Goal: Complete application form

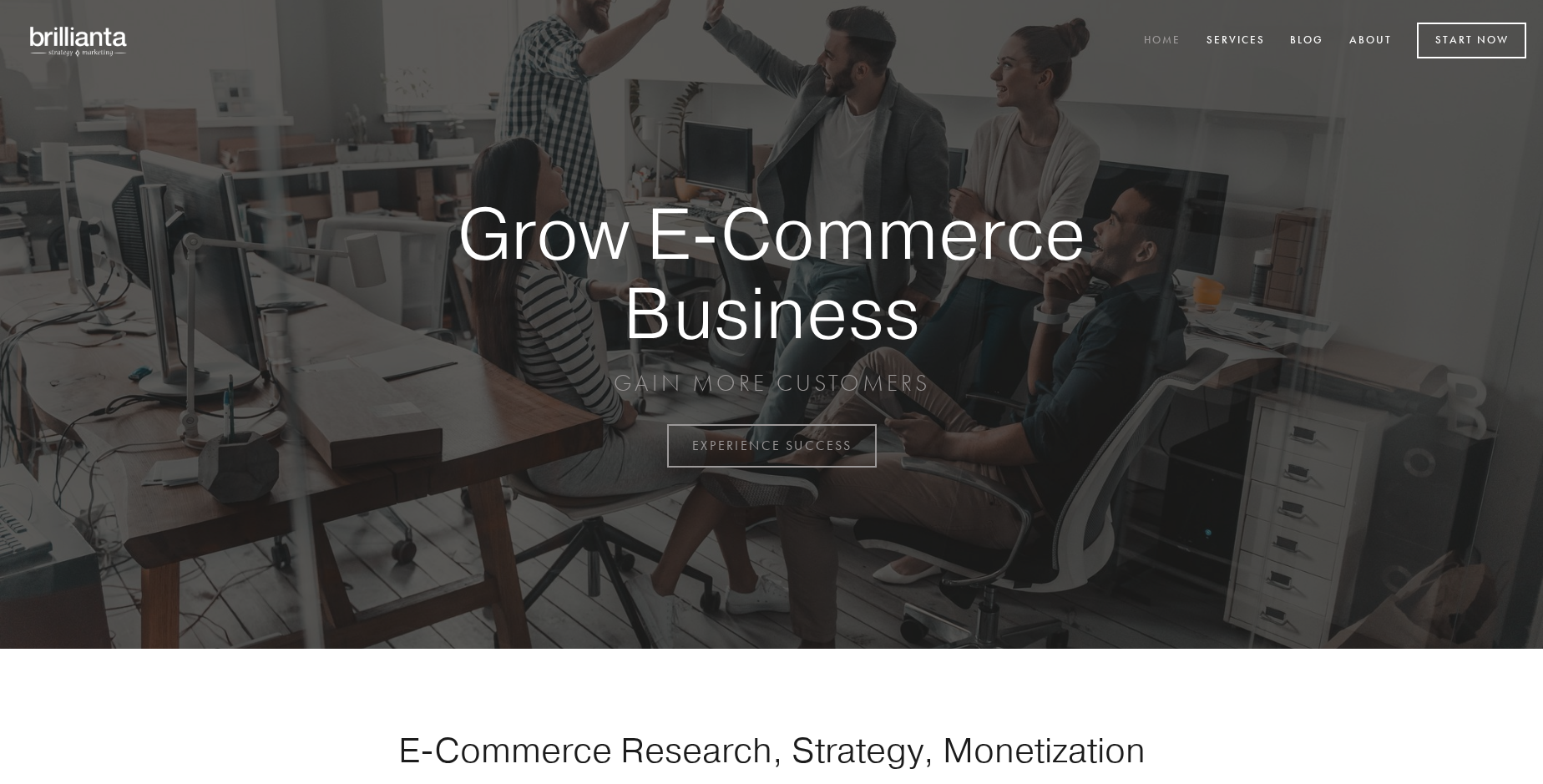
scroll to position [4375, 0]
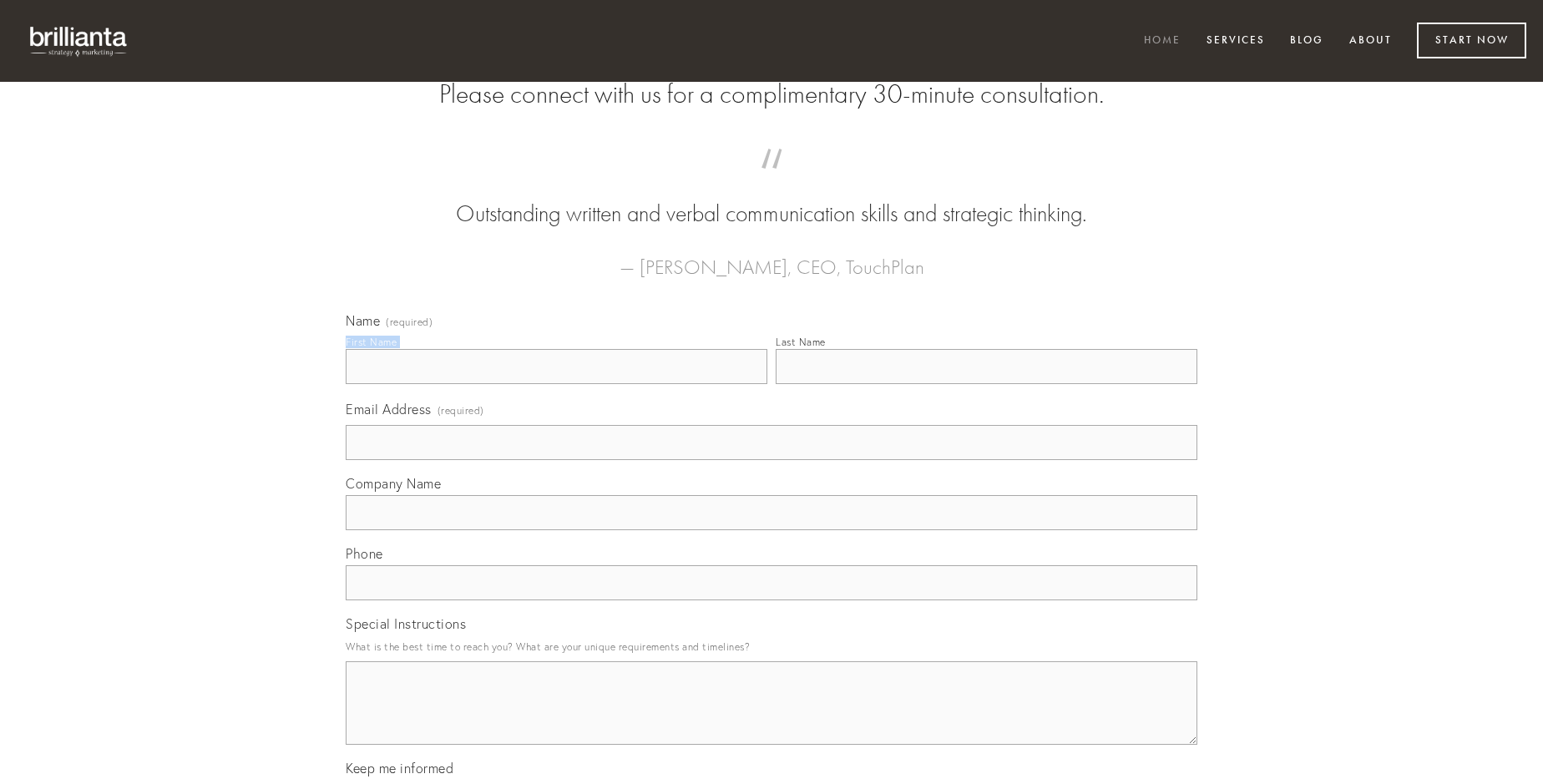
type input "[PERSON_NAME]"
click at [986, 384] on input "Last Name" at bounding box center [986, 365] width 422 height 35
type input "[PERSON_NAME]"
click at [772, 460] on input "Email Address (required)" at bounding box center [772, 441] width 852 height 35
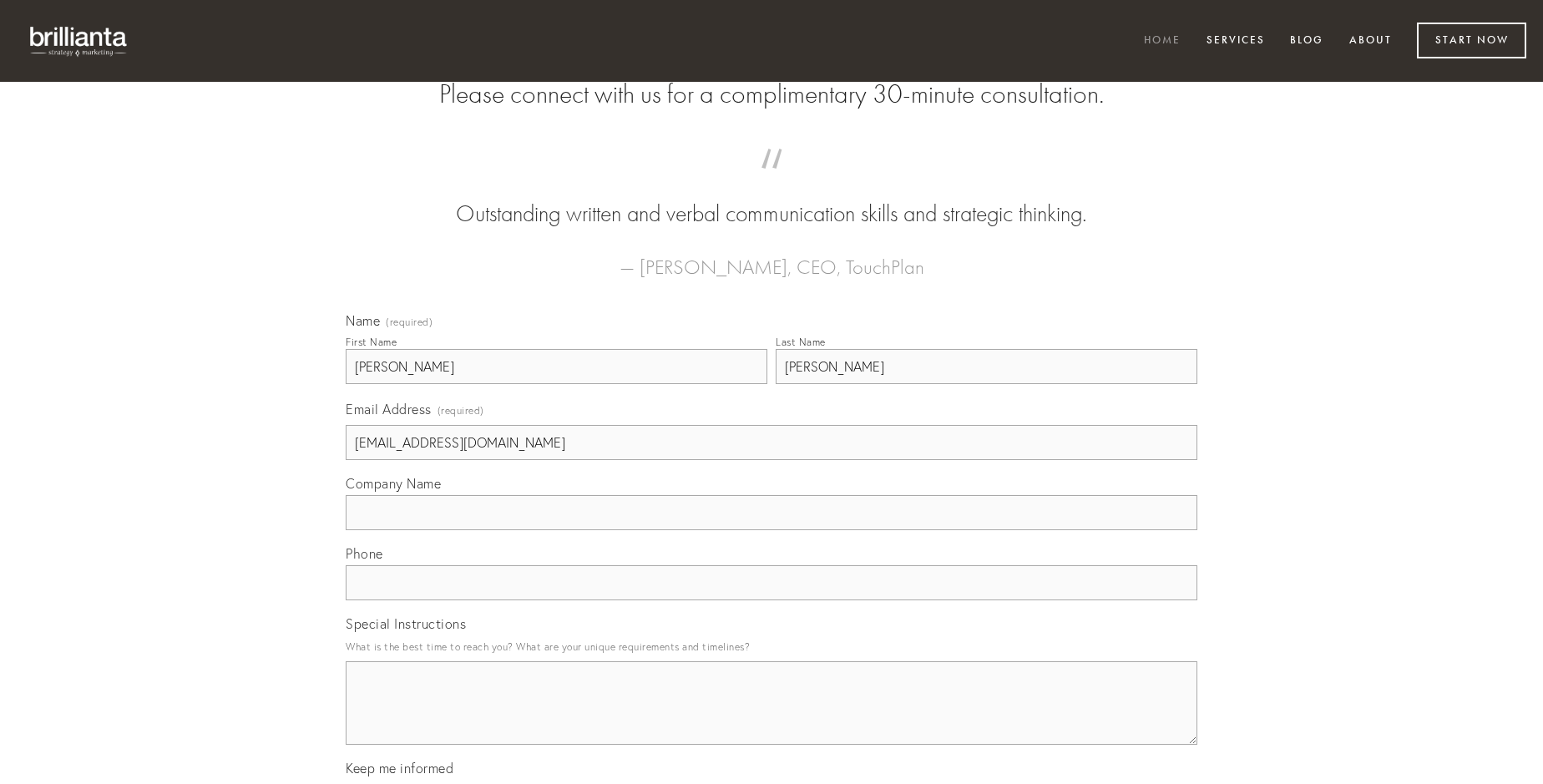
type input "[EMAIL_ADDRESS][DOMAIN_NAME]"
click at [772, 530] on input "Company Name" at bounding box center [772, 512] width 852 height 35
type input "alter"
click at [772, 600] on input "text" at bounding box center [772, 582] width 852 height 35
click at [772, 718] on textarea "Special Instructions" at bounding box center [772, 703] width 852 height 83
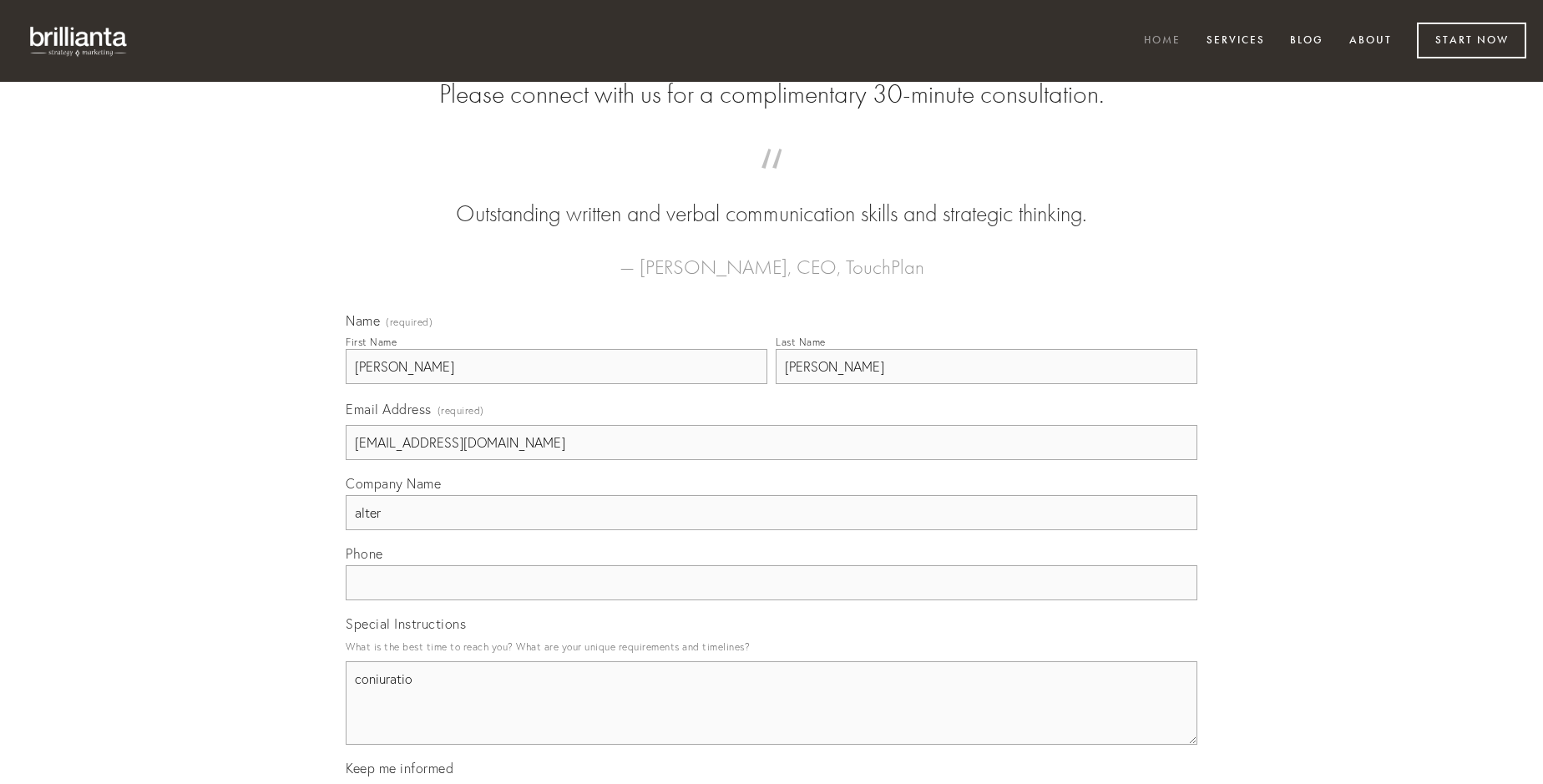
type textarea "coniuratio"
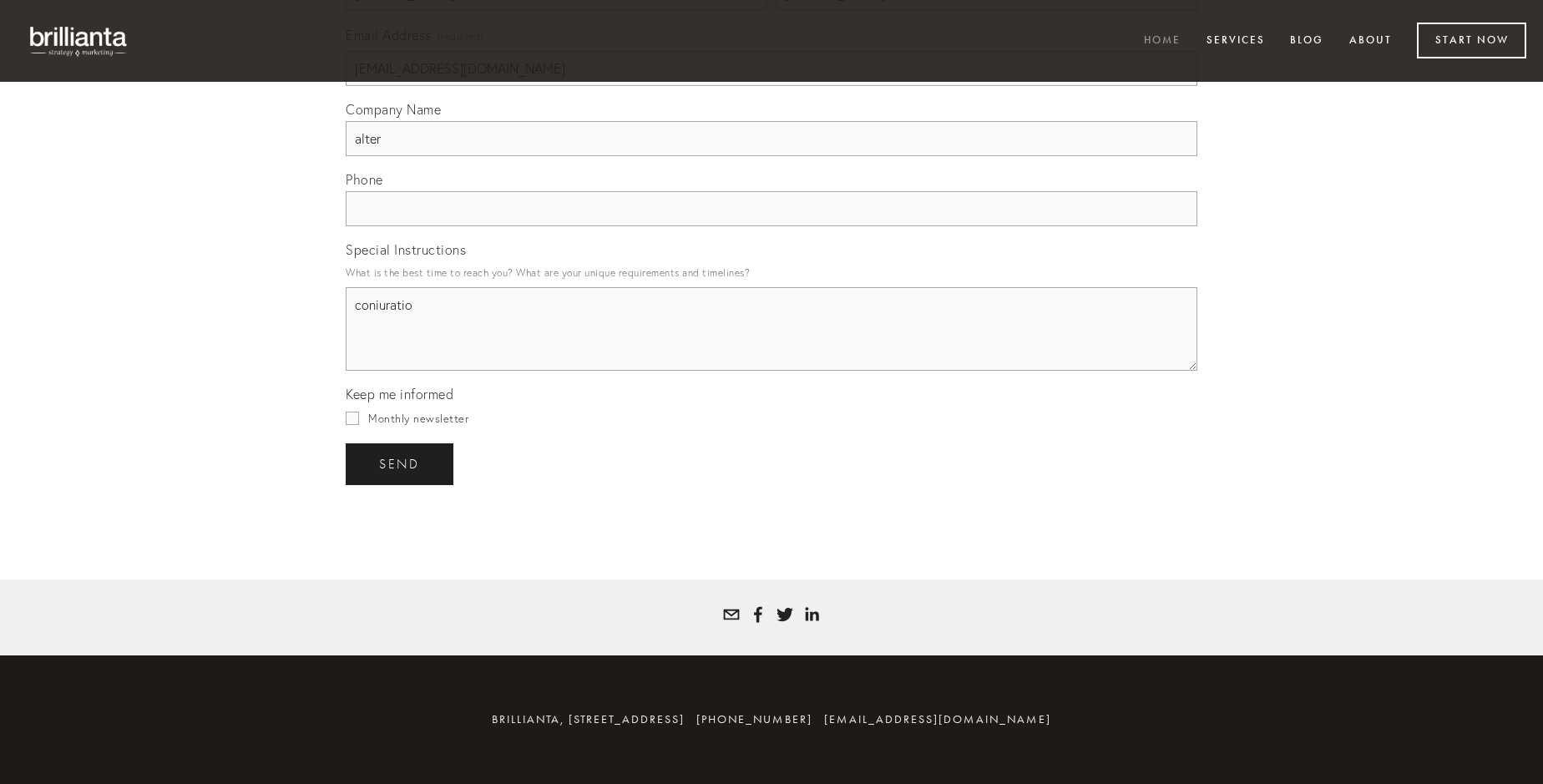
click at [401, 463] on span "send" at bounding box center [399, 463] width 41 height 15
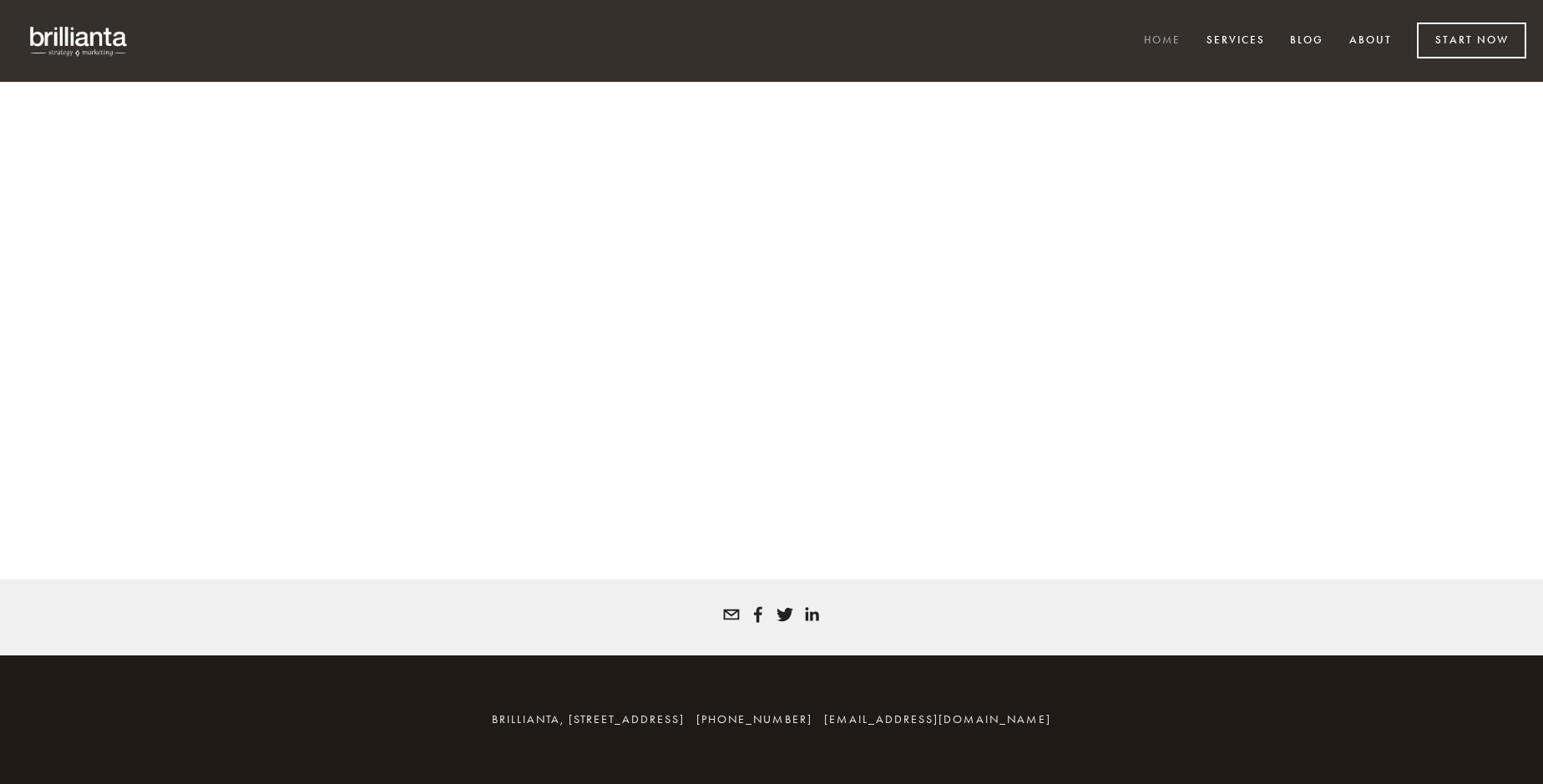
scroll to position [4353, 0]
